Goal: Task Accomplishment & Management: Use online tool/utility

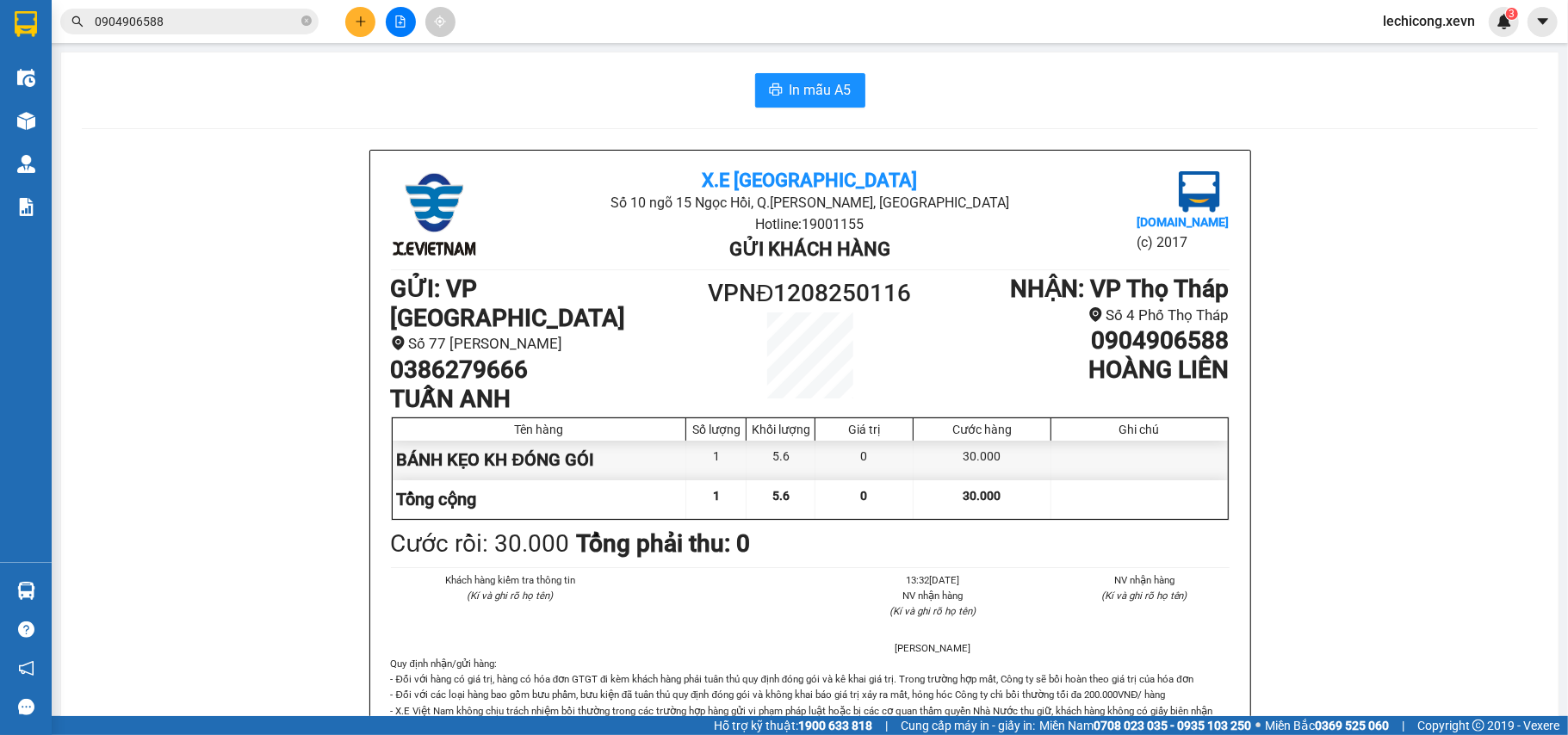
click at [200, 18] on input "0904906588" at bounding box center [196, 21] width 203 height 19
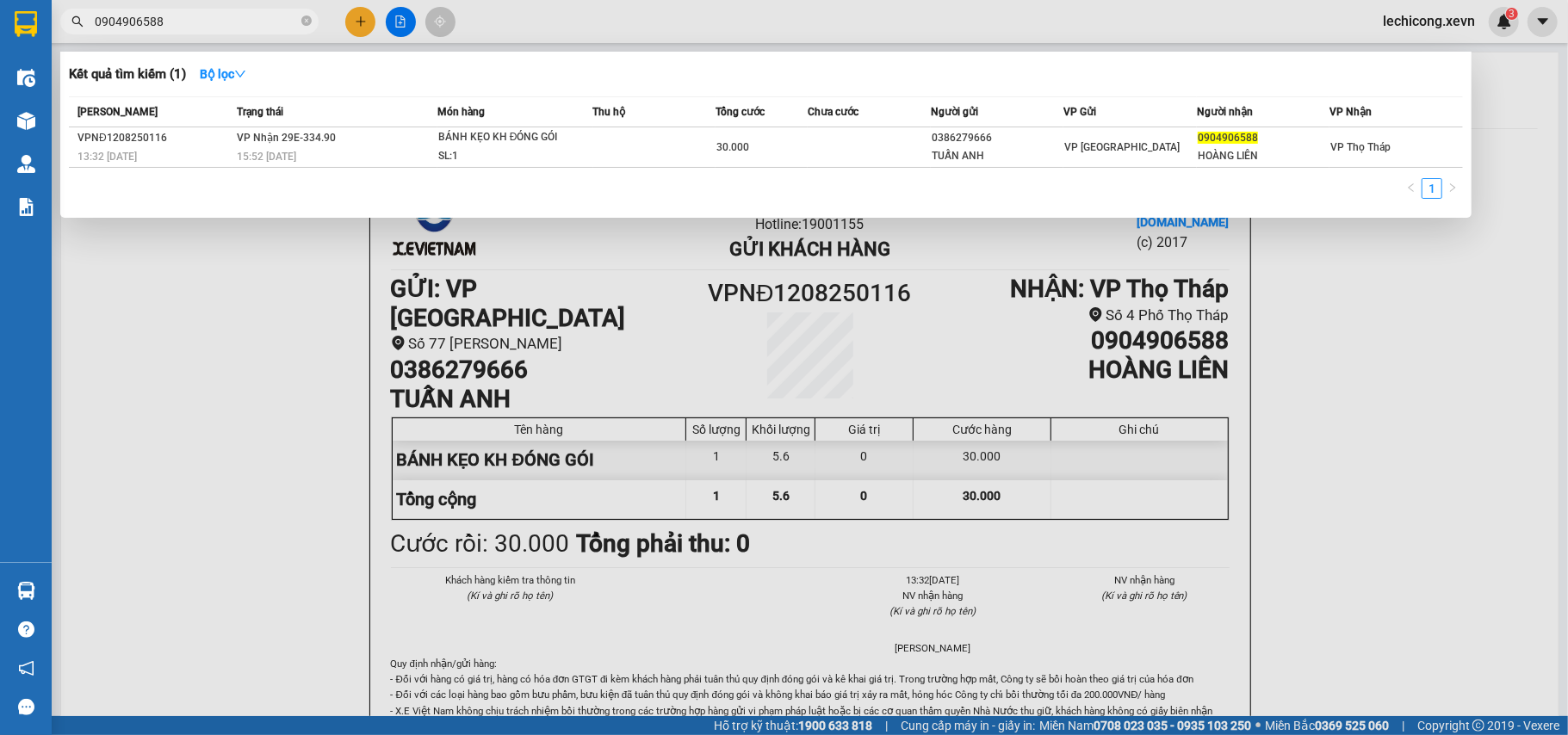
click at [200, 18] on input "0904906588" at bounding box center [196, 21] width 203 height 19
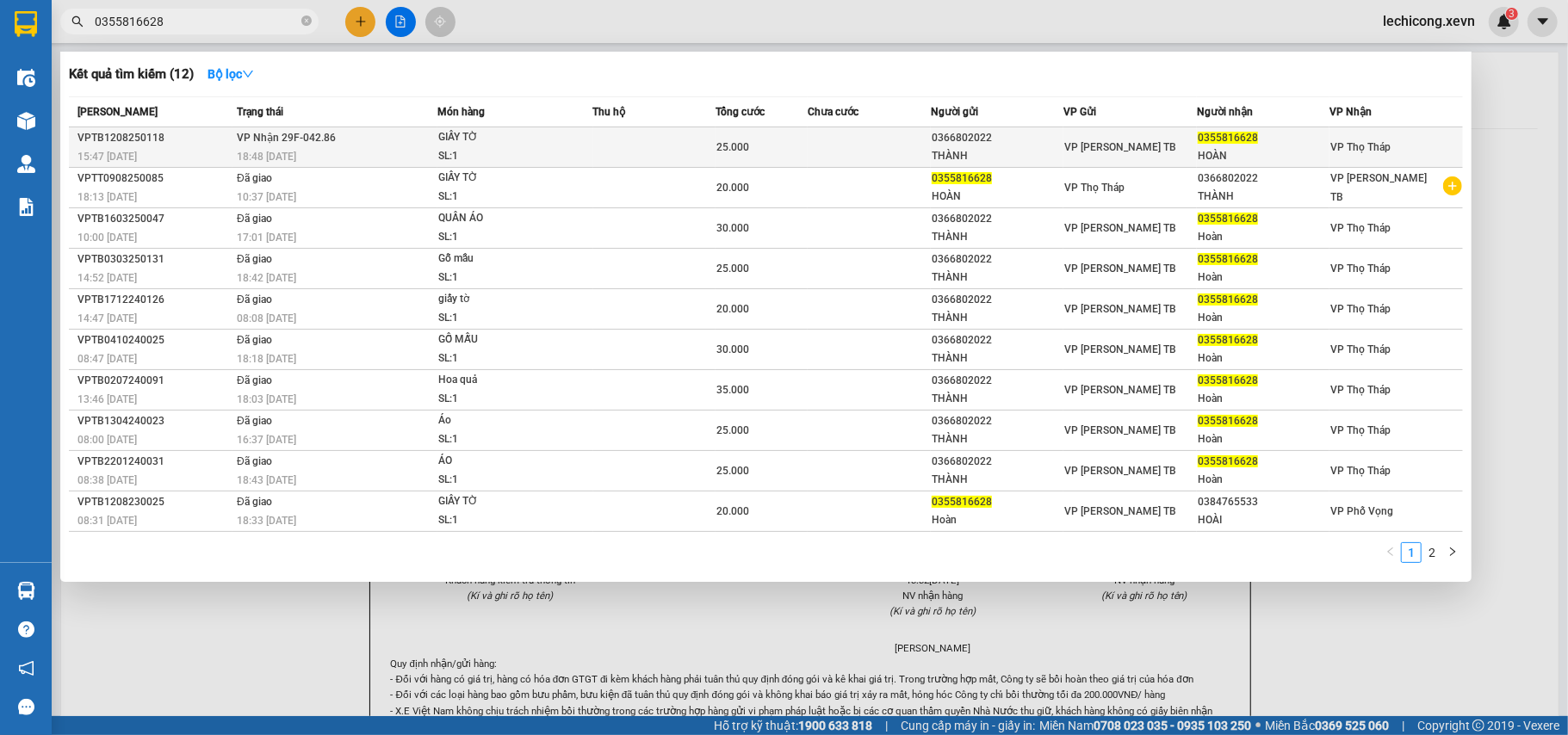
type input "0355816628"
click at [779, 150] on div "25.000" at bounding box center [761, 147] width 90 height 19
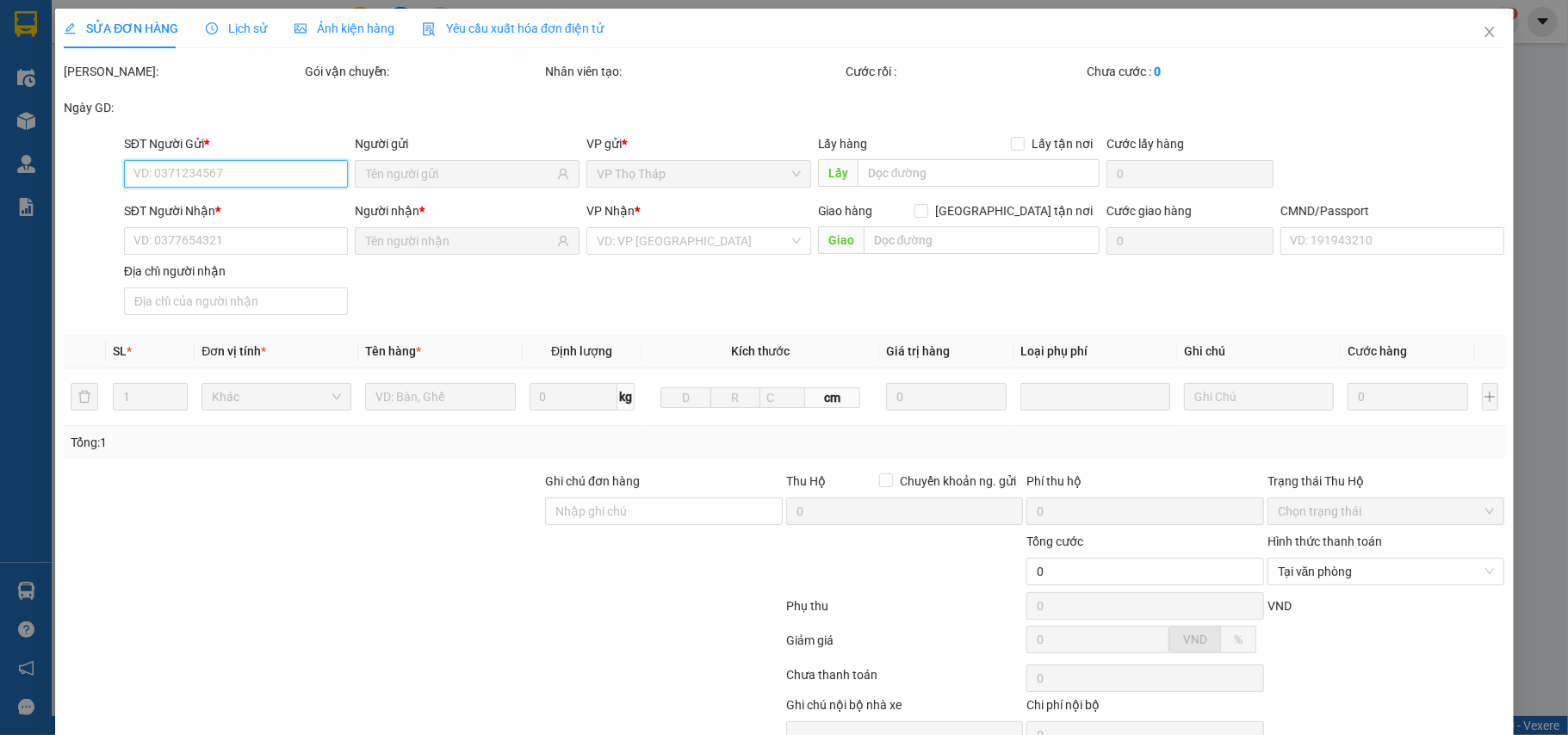
type input "0366802022"
type input "THÀNH"
type input "0355816628"
type input "HOÀN"
type input "034096006908 HOÀN TRẢ TẠI [GEOGRAPHIC_DATA]"
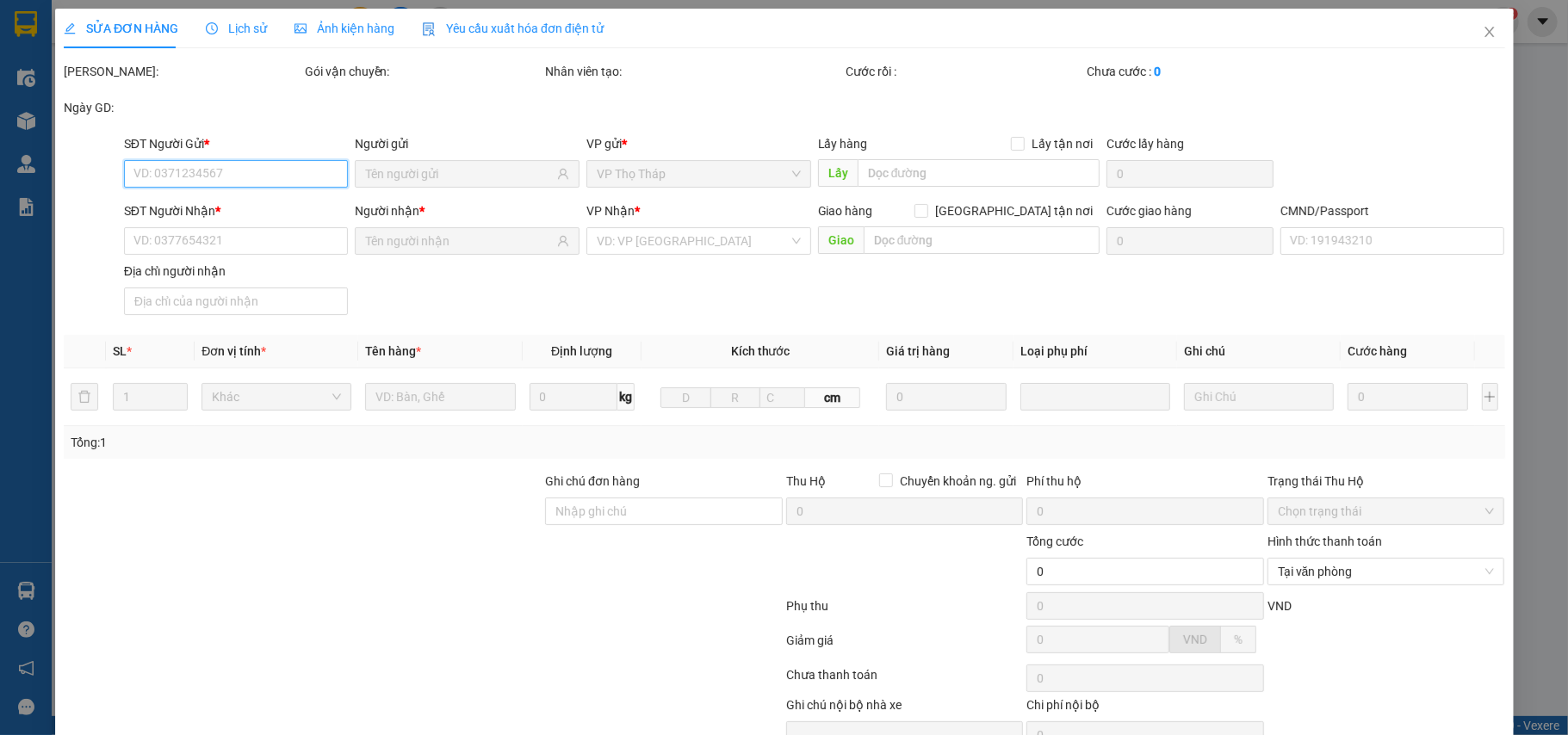
type input "25.000"
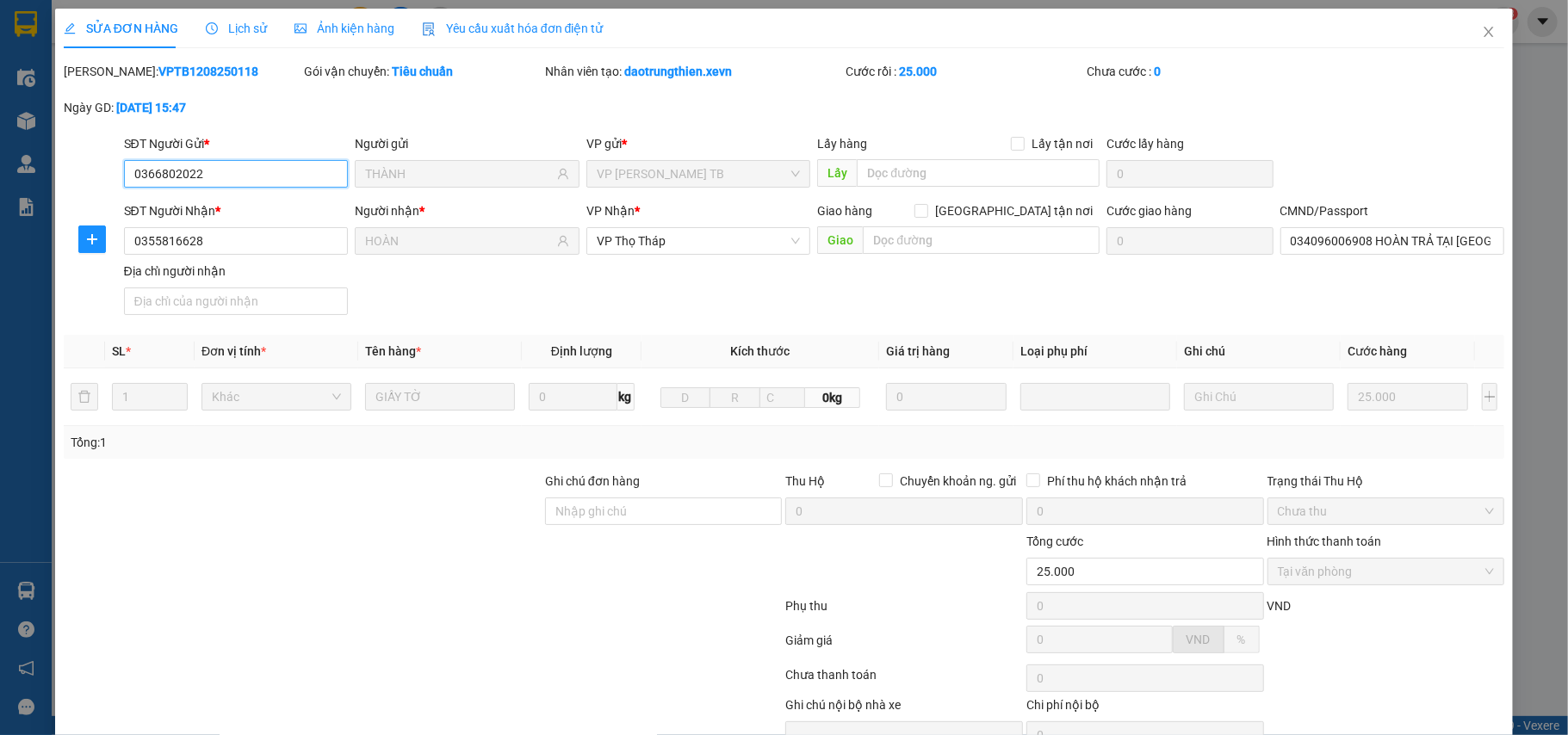
scroll to position [91, 0]
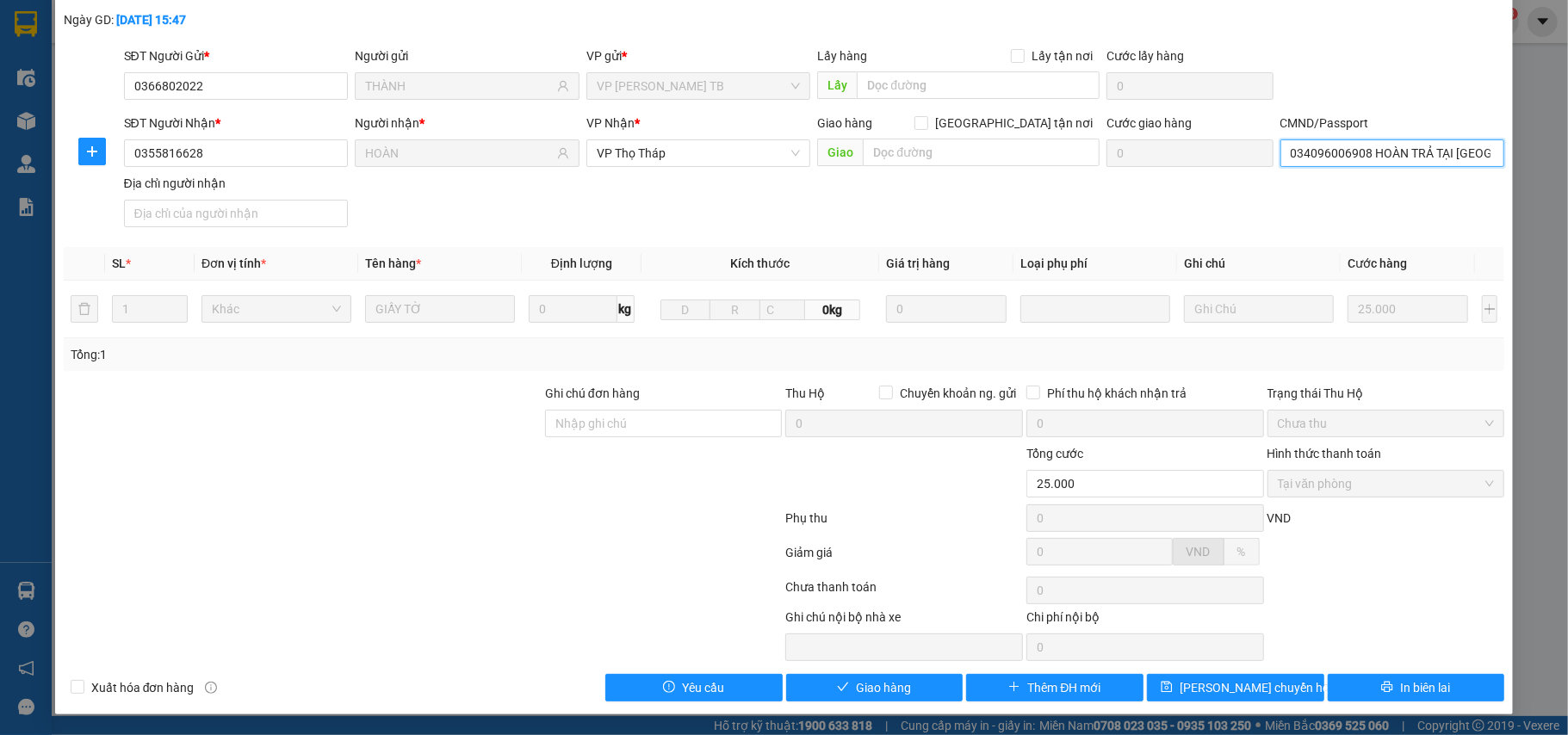
click at [1446, 145] on input "034096006908 HOÀN TRẢ TẠI [GEOGRAPHIC_DATA]" at bounding box center [1392, 153] width 225 height 28
click at [1439, 93] on div "SĐT Người Gửi * 0366802022 Người gửi THÀNH VP gửi * VP [PERSON_NAME] TB Lấy hàn…" at bounding box center [814, 76] width 1388 height 60
click at [1393, 677] on button "In biên lai" at bounding box center [1416, 688] width 178 height 28
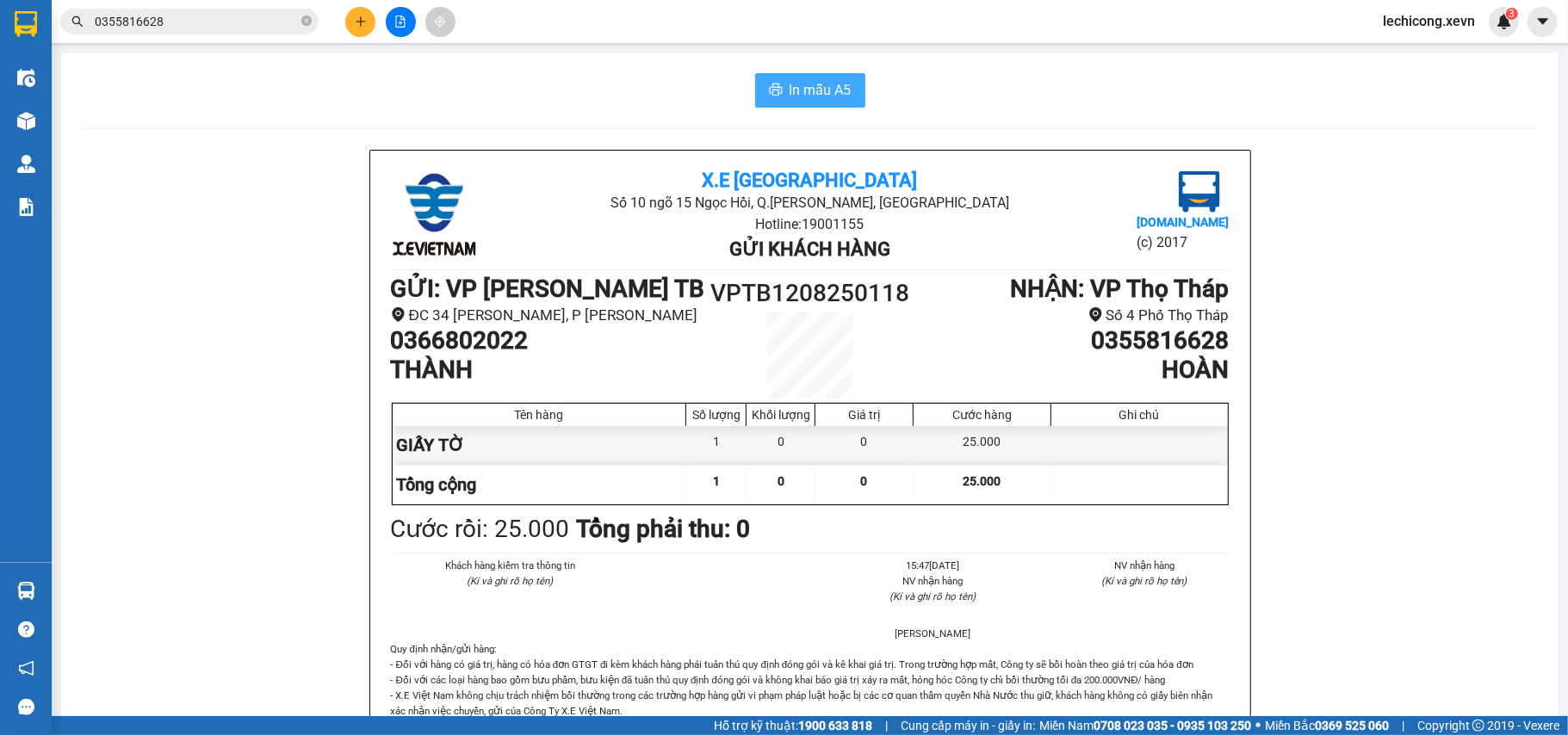
click at [769, 86] on icon "printer" at bounding box center [775, 89] width 14 height 14
